Goal: Transaction & Acquisition: Subscribe to service/newsletter

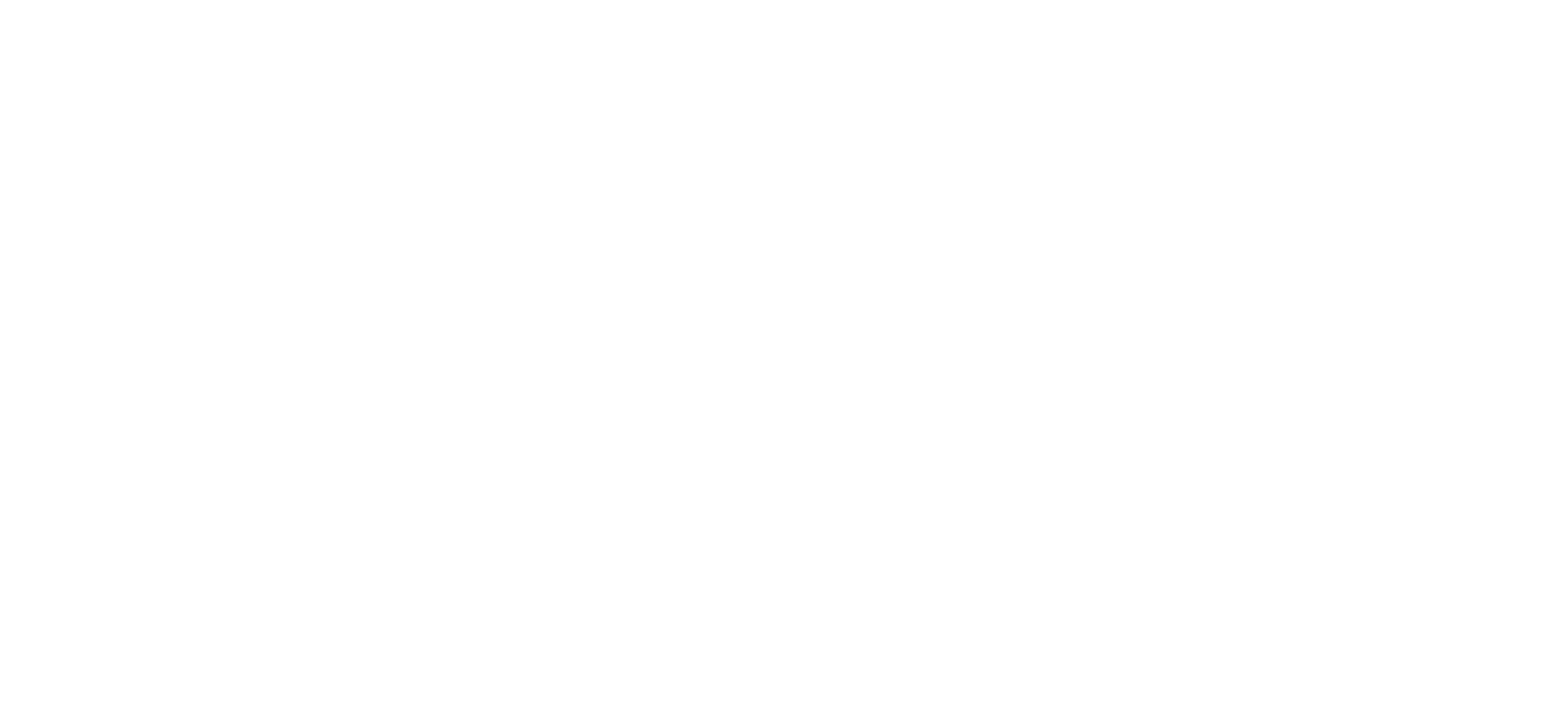
select select "*"
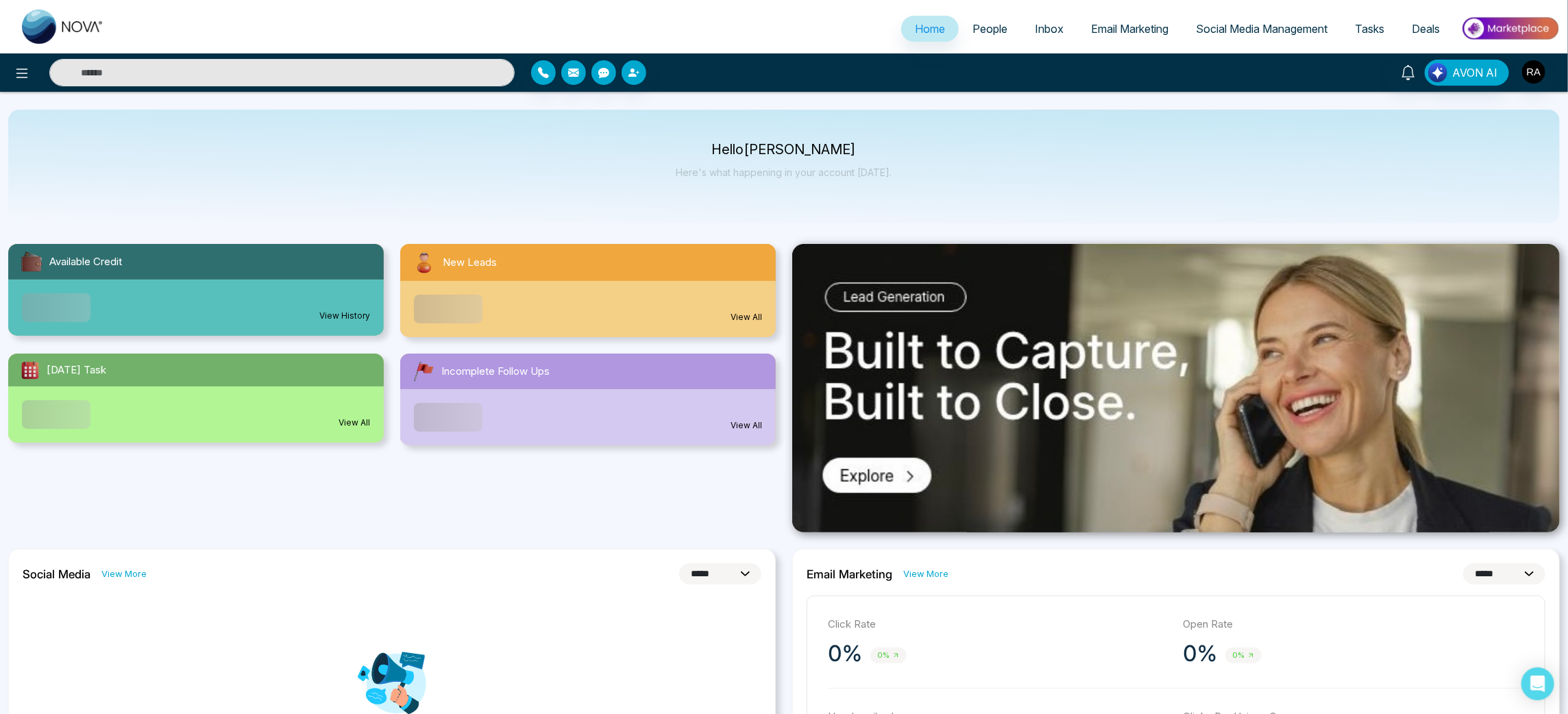
click at [1126, 32] on span "Email Marketing" at bounding box center [1129, 28] width 77 height 13
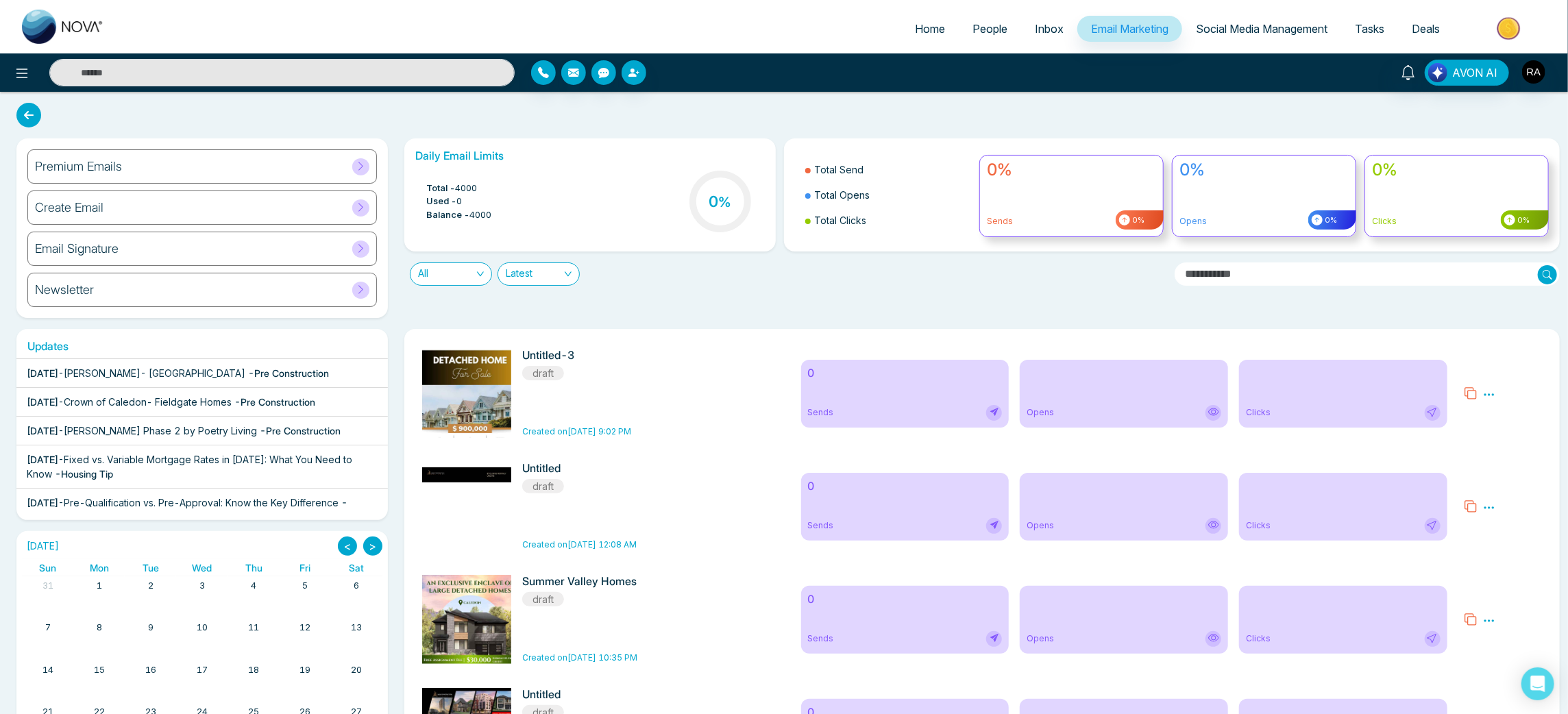
click at [332, 172] on div "Premium Emails" at bounding box center [202, 166] width 350 height 35
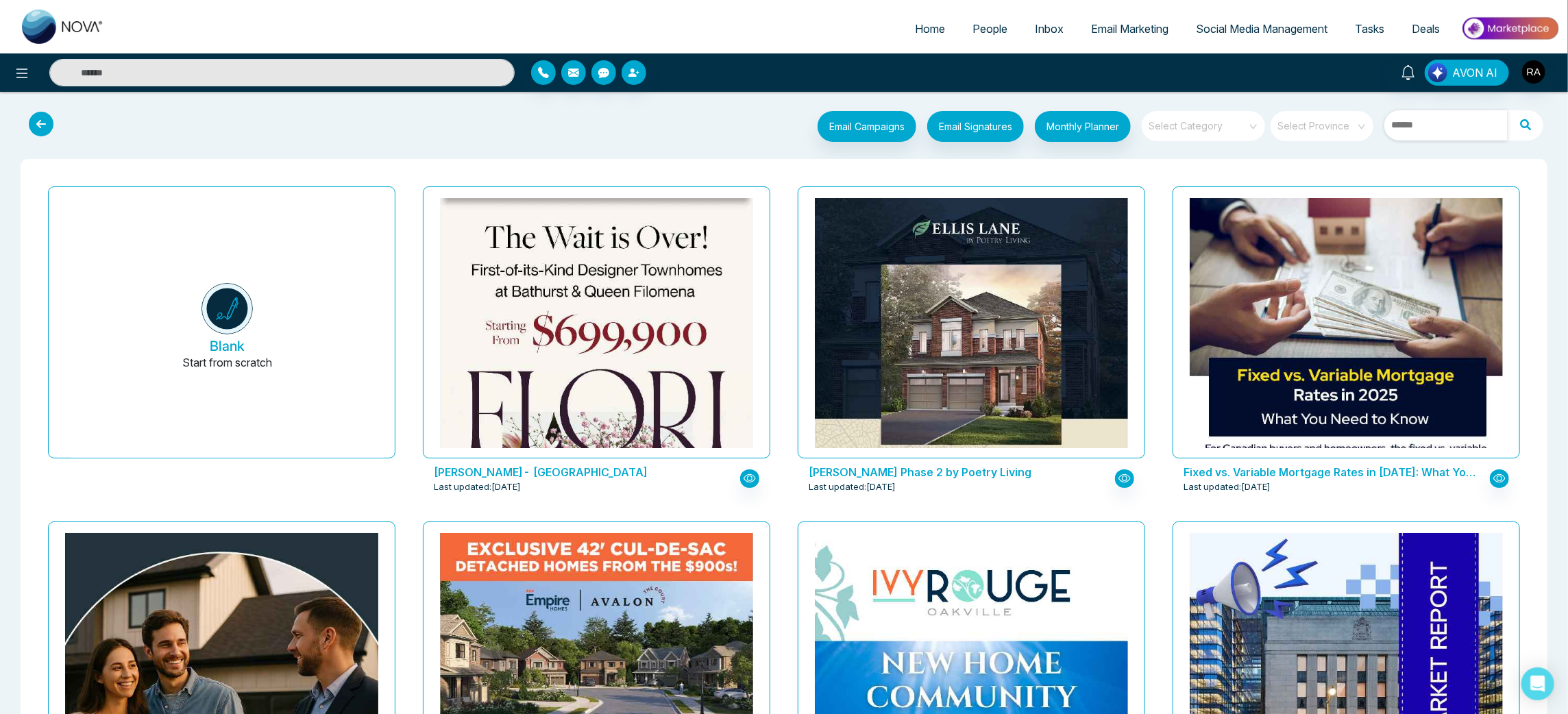
click at [1425, 122] on input "text" at bounding box center [1446, 126] width 123 height 30
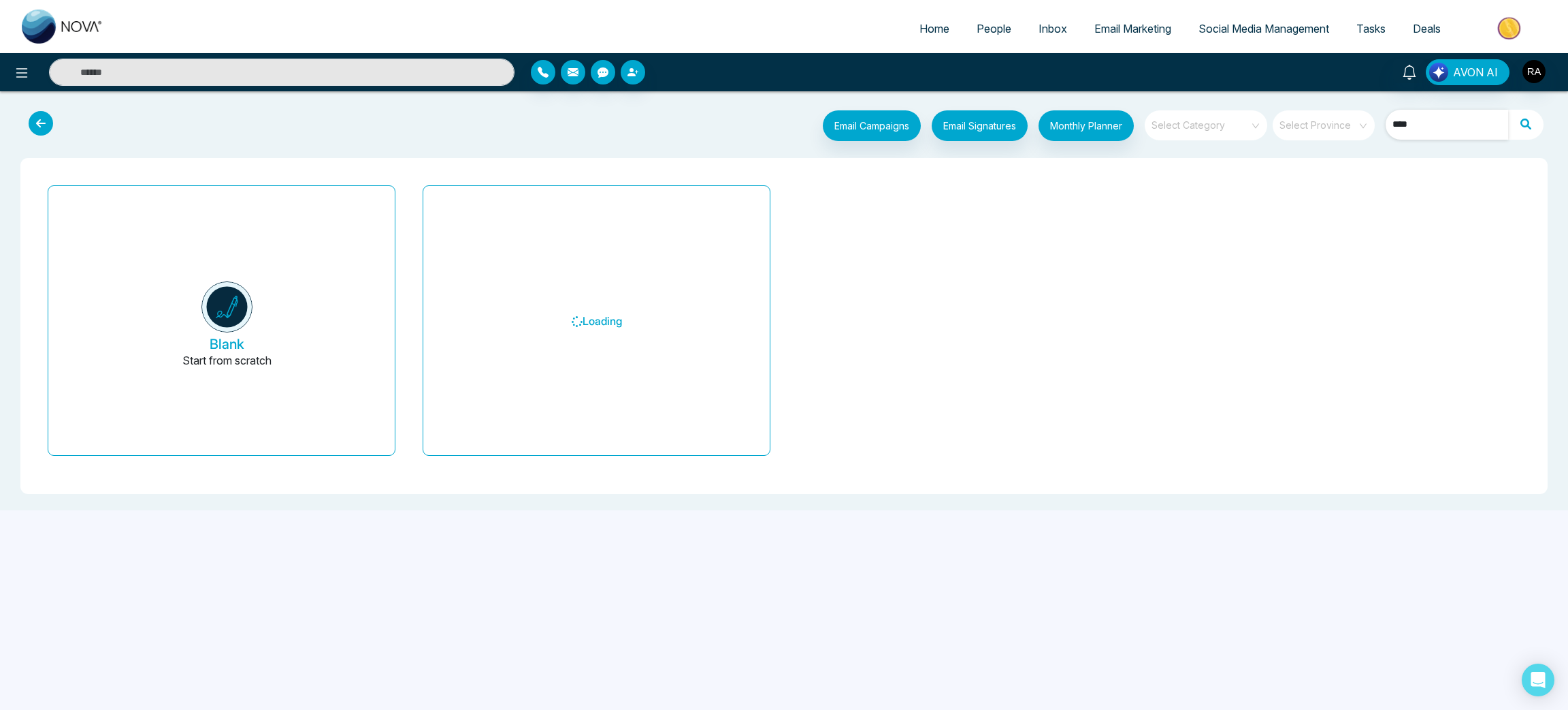
type input "****"
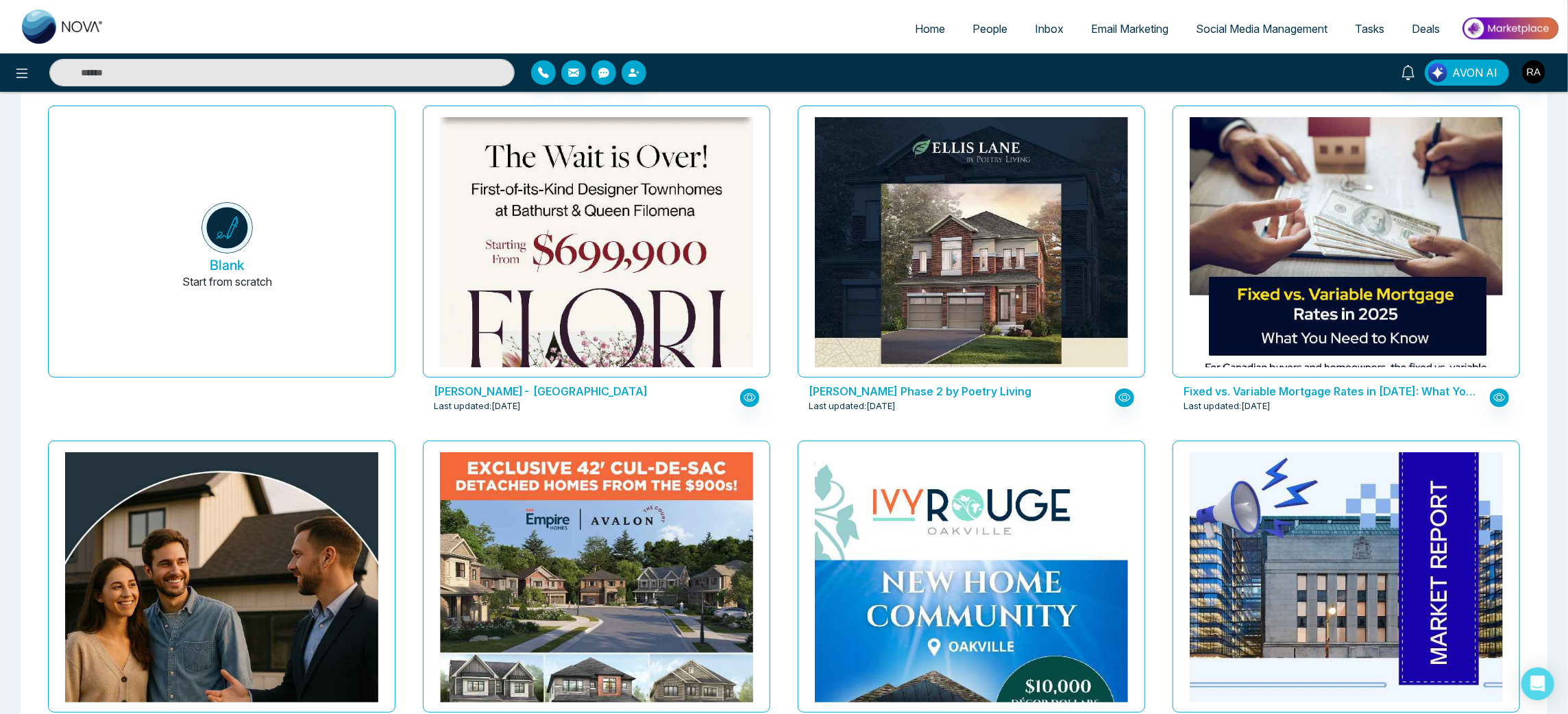
scroll to position [77, 0]
